Goal: Obtain resource: Obtain resource

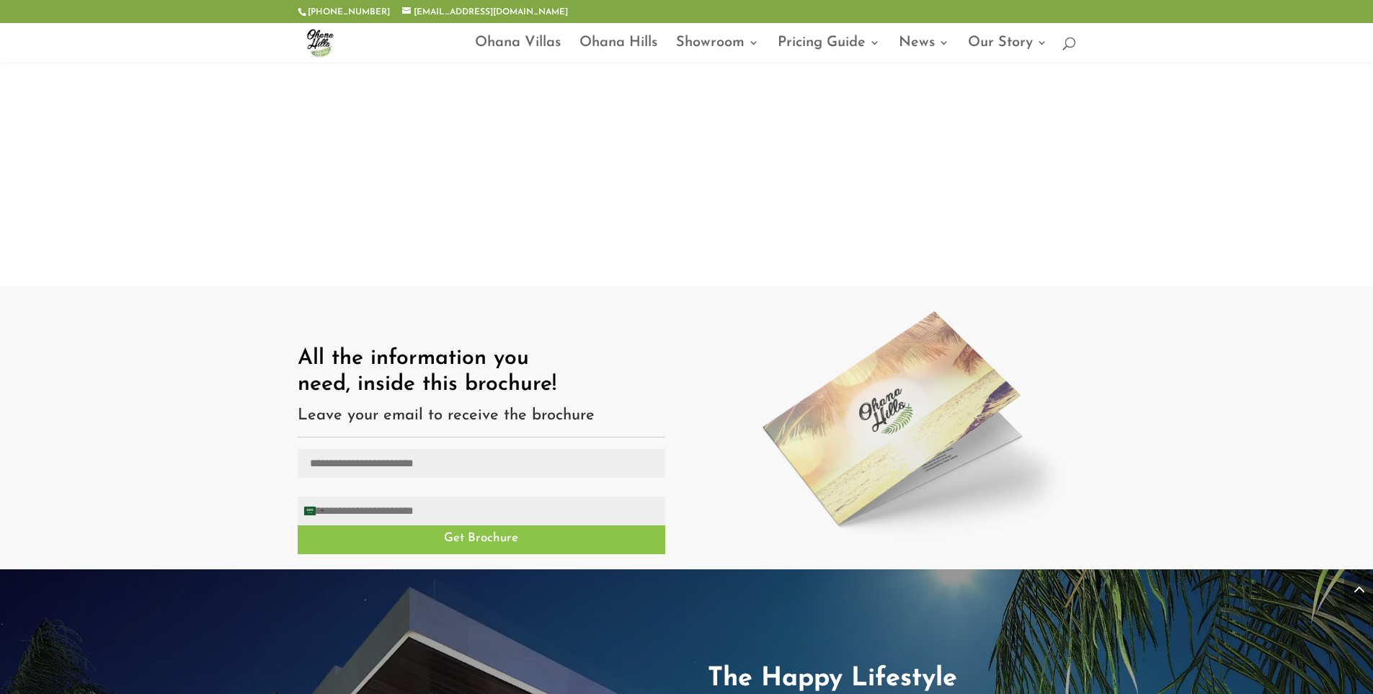
scroll to position [1369, 0]
click at [538, 448] on input "Email (Required)" at bounding box center [481, 462] width 367 height 29
type input "**********"
click at [448, 496] on input "Phone (Required)" at bounding box center [481, 510] width 367 height 29
click at [322, 496] on div "[GEOGRAPHIC_DATA] +966" at bounding box center [313, 509] width 30 height 27
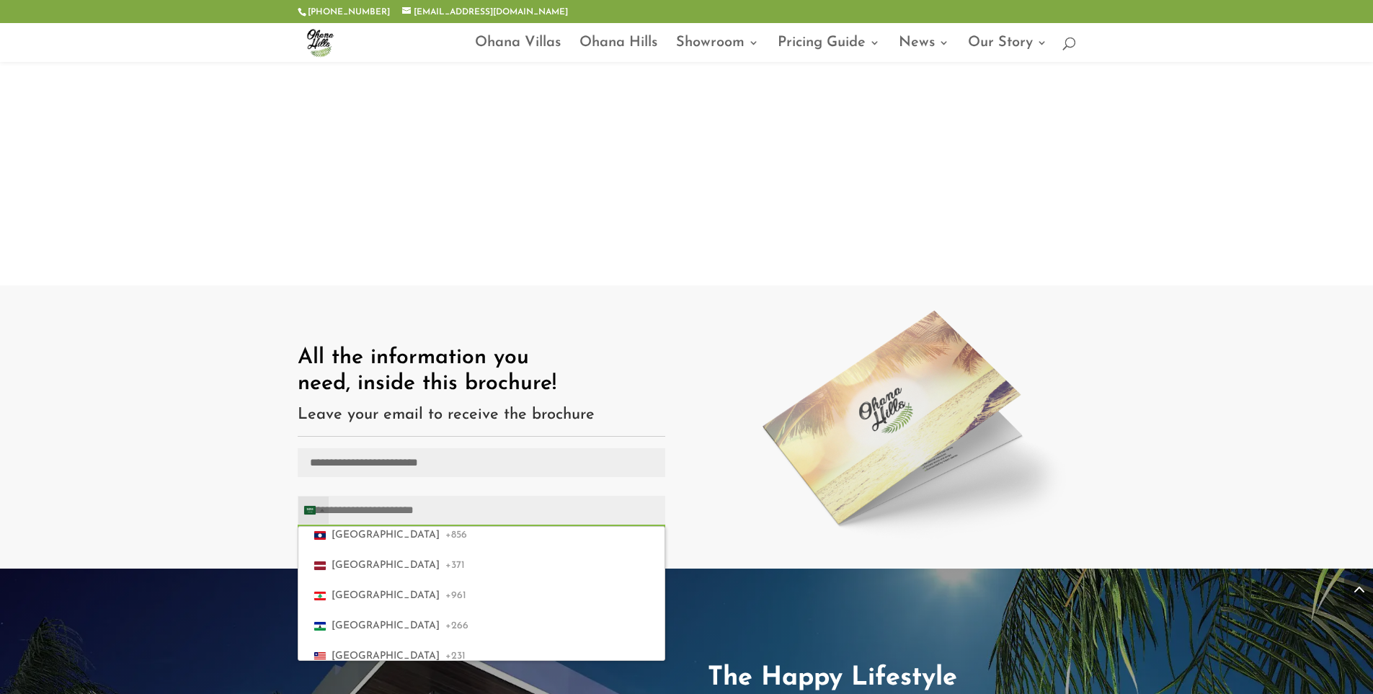
scroll to position [3540, 0]
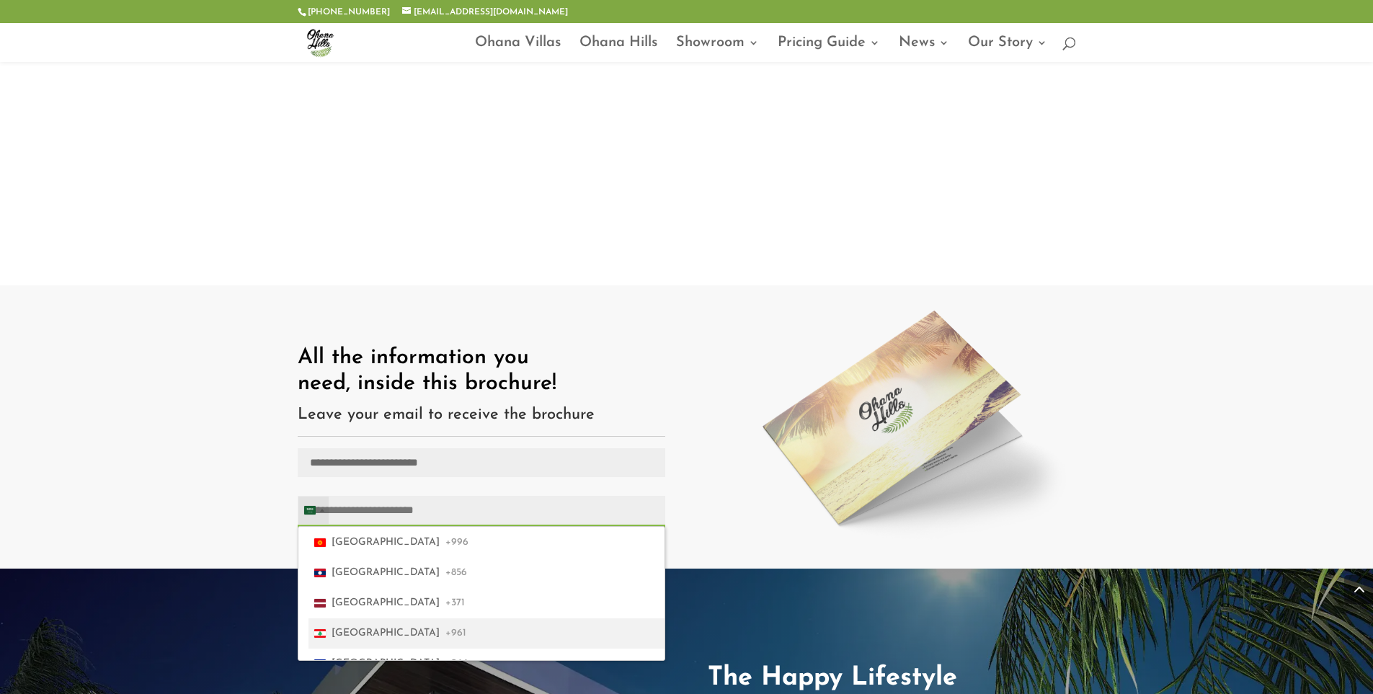
click at [445, 624] on span "+961" at bounding box center [455, 633] width 21 height 19
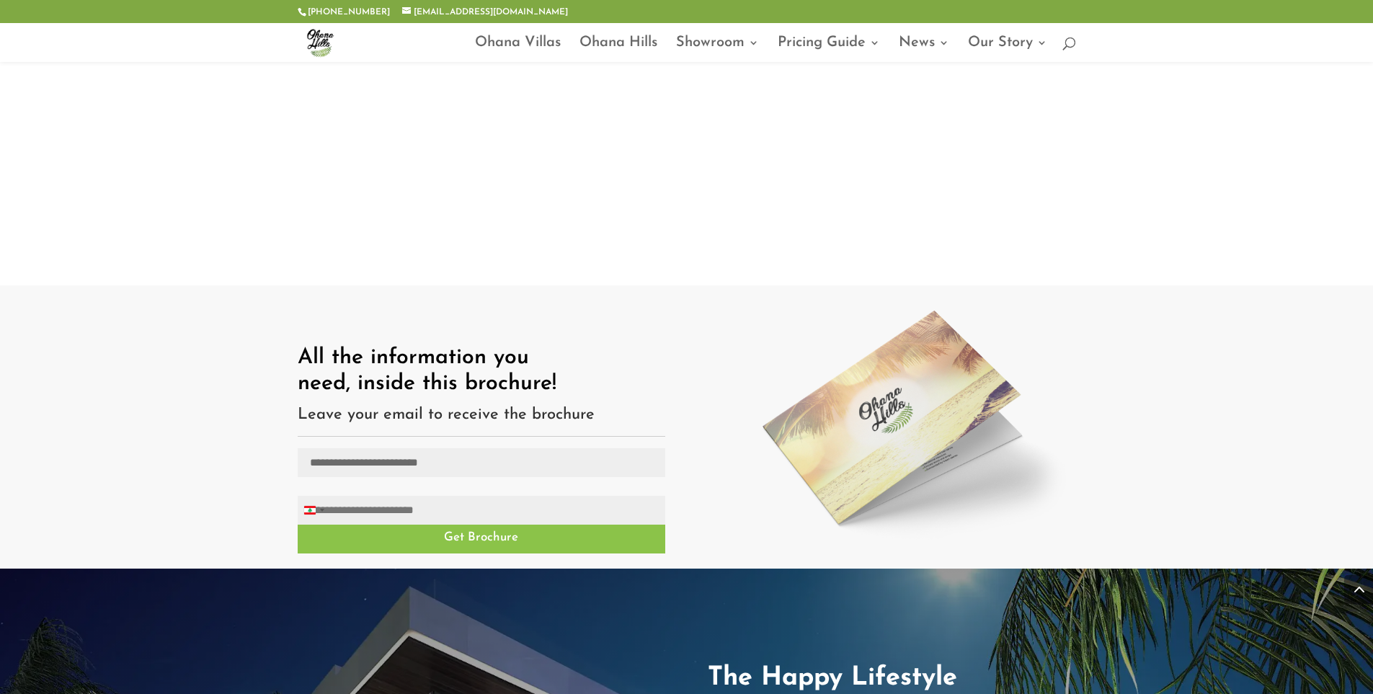
click at [389, 496] on input "Phone (Required)" at bounding box center [481, 510] width 367 height 29
click at [424, 496] on input "**********" at bounding box center [481, 510] width 367 height 29
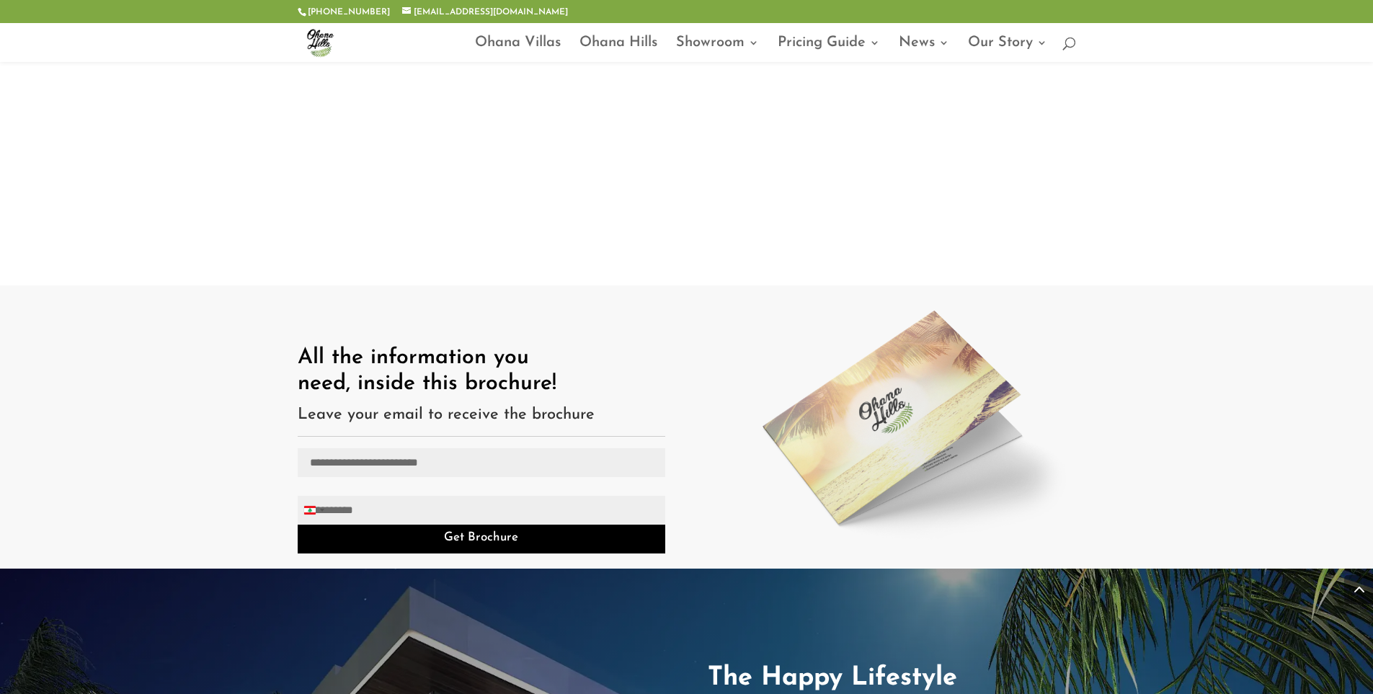
type input "**********"
click at [427, 525] on button "Get Brochure" at bounding box center [481, 539] width 367 height 29
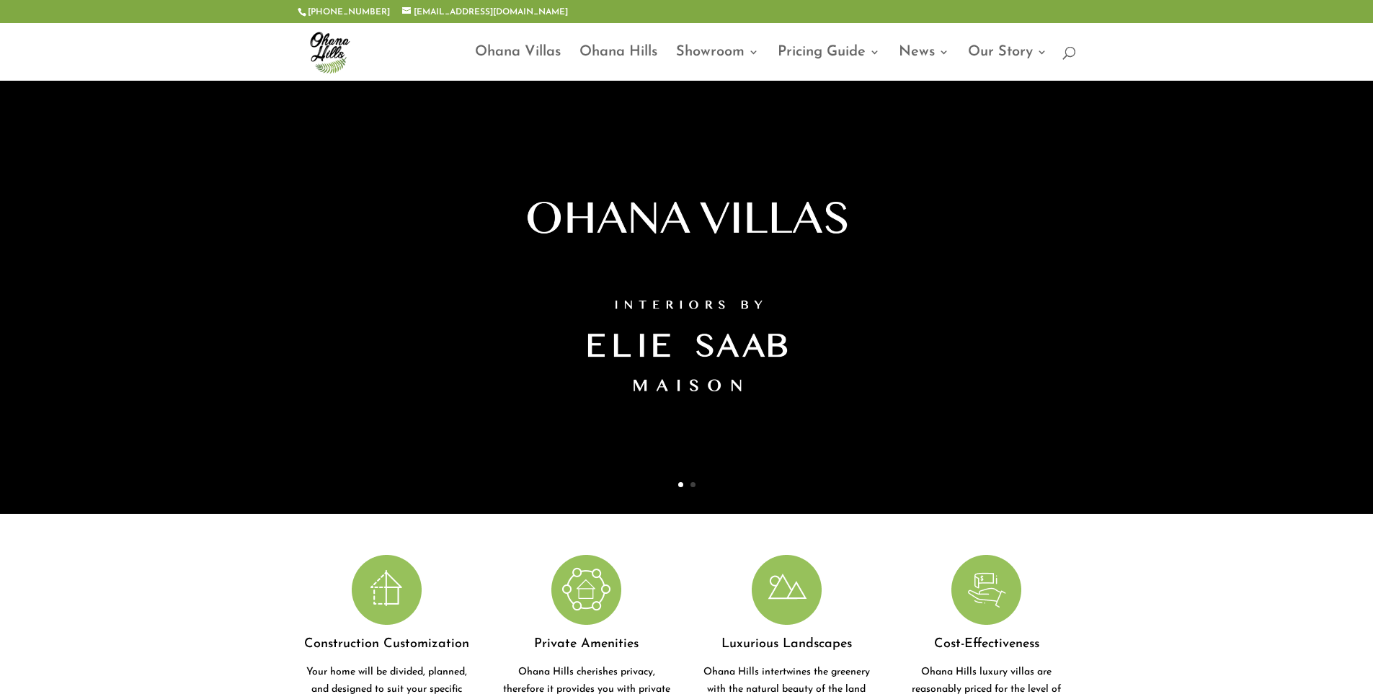
scroll to position [0, 0]
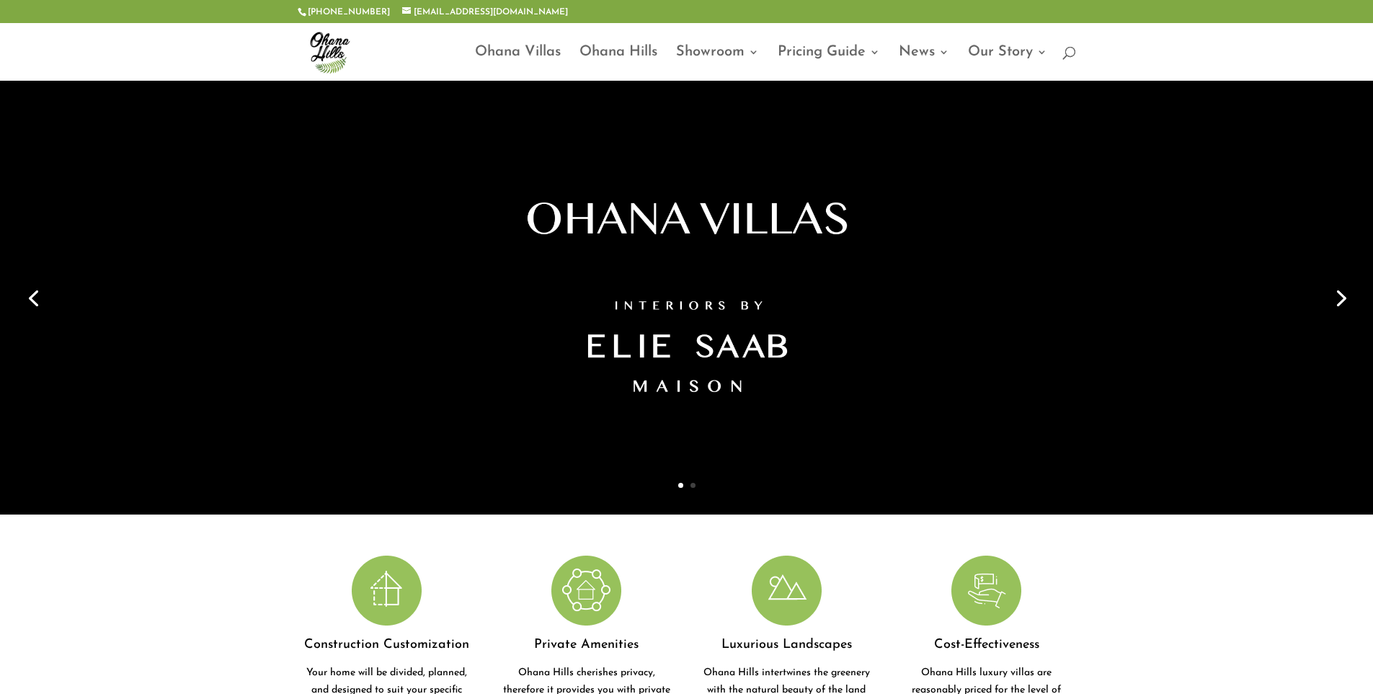
click at [1344, 290] on link "Next" at bounding box center [1339, 297] width 35 height 35
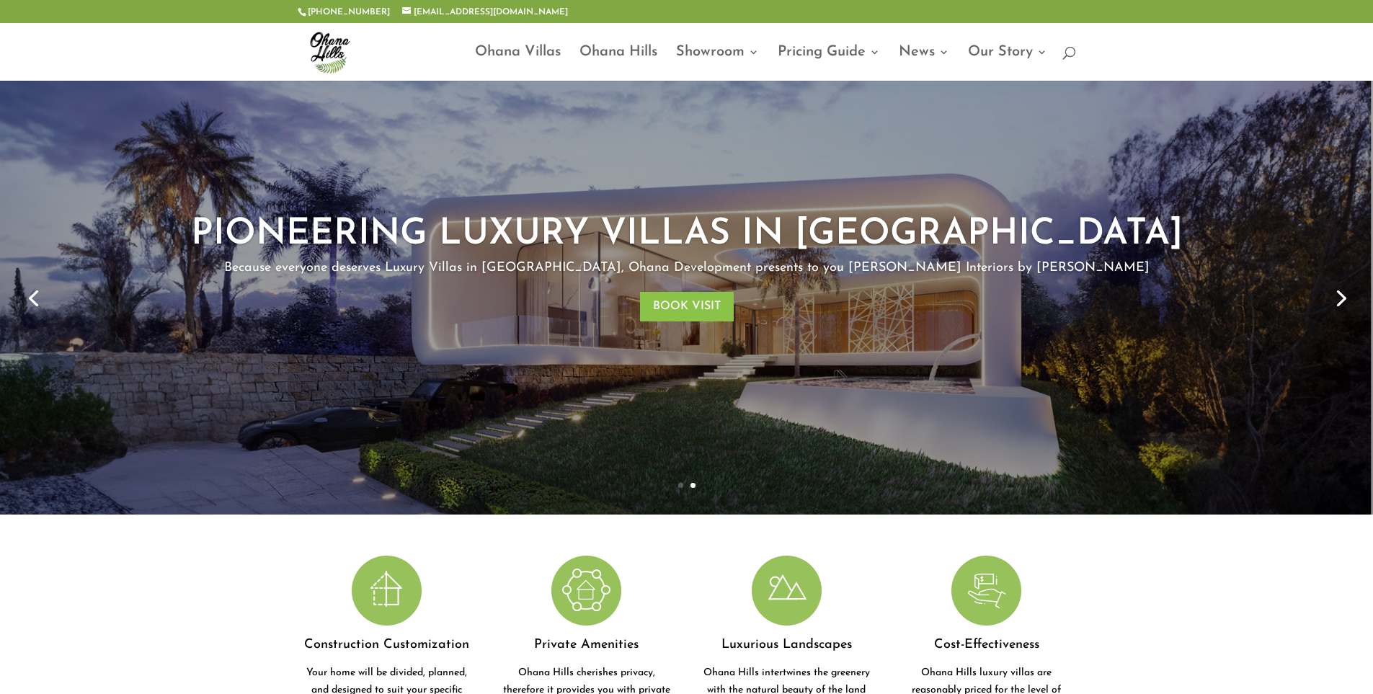
click at [1347, 298] on link "Next" at bounding box center [1339, 297] width 35 height 35
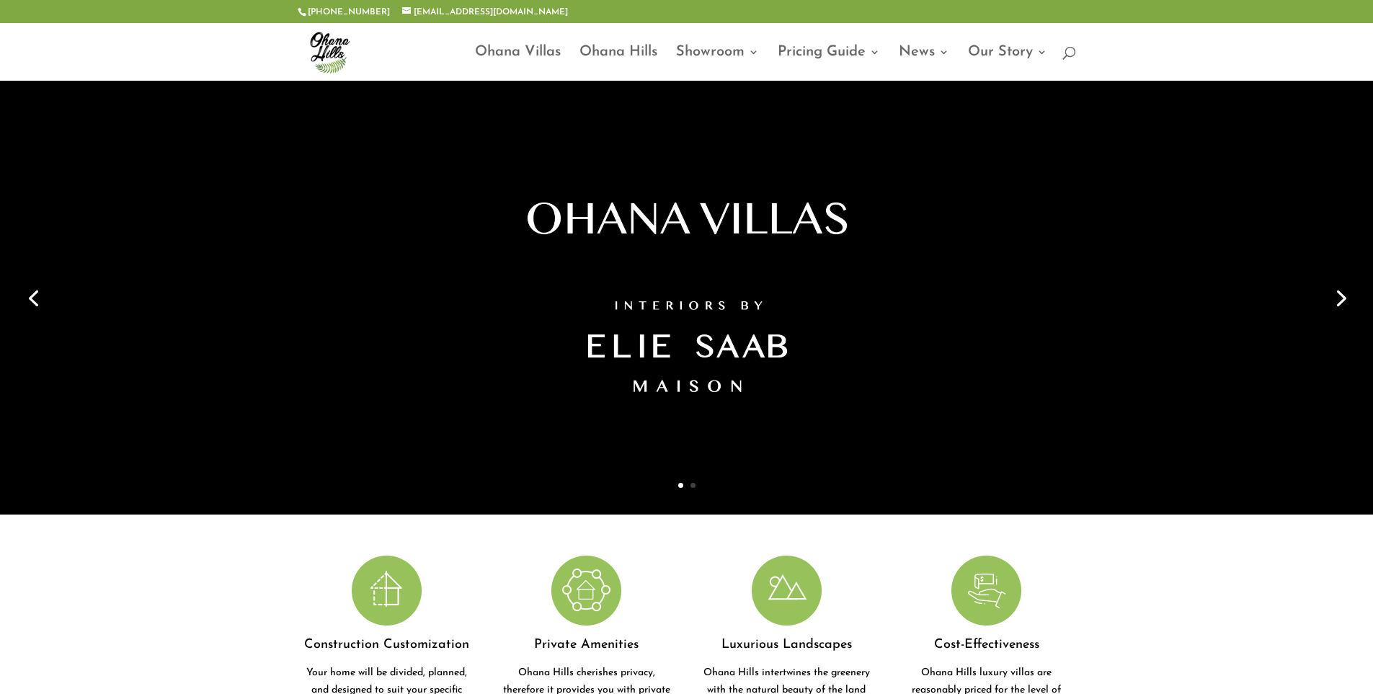
click at [1347, 298] on link "Next" at bounding box center [1339, 297] width 35 height 35
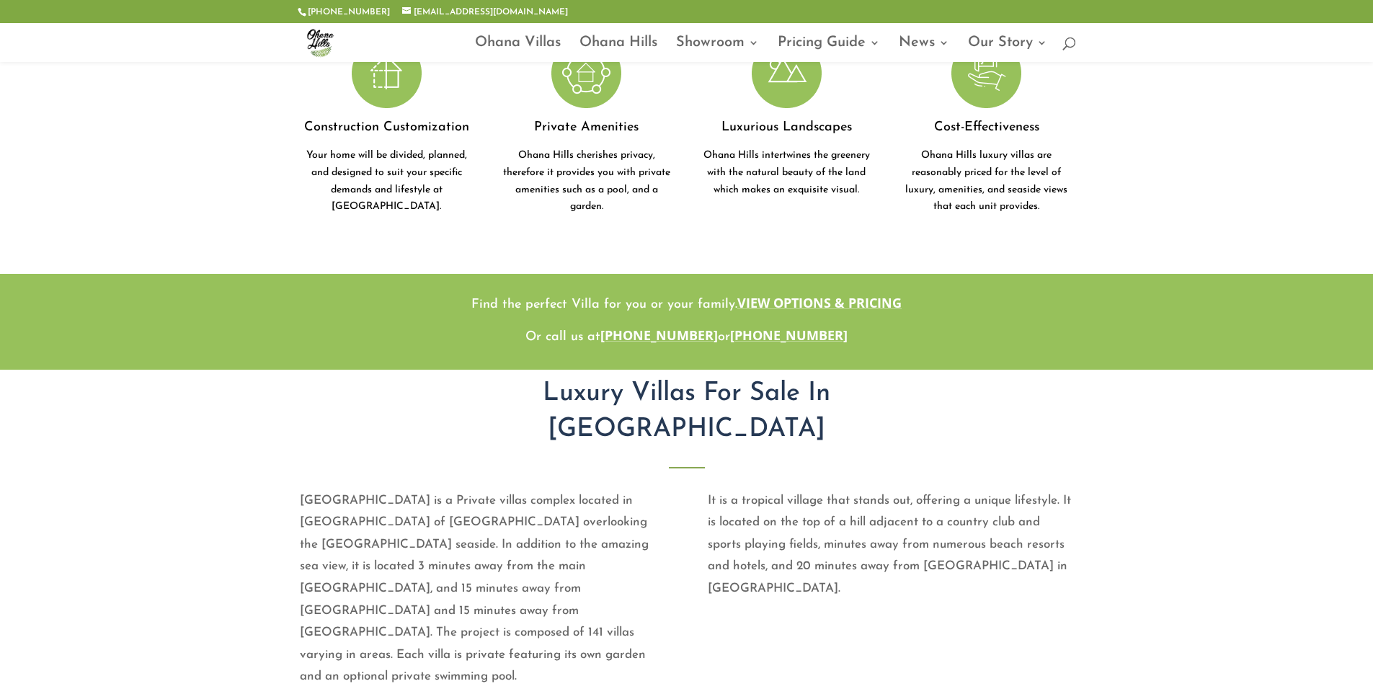
scroll to position [504, 0]
